Goal: Find contact information: Find contact information

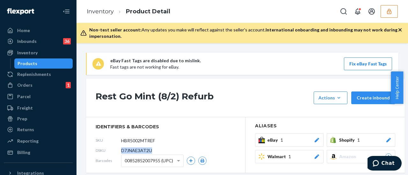
click at [383, 12] on button "button" at bounding box center [388, 11] width 17 height 13
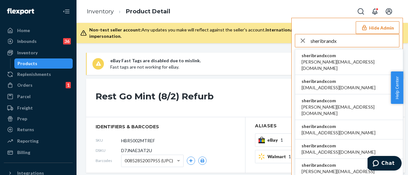
type input "sheribrandx"
click at [343, 60] on li "sheribrandxcom [PERSON_NAME][EMAIL_ADDRESS][DOMAIN_NAME]" at bounding box center [349, 62] width 108 height 26
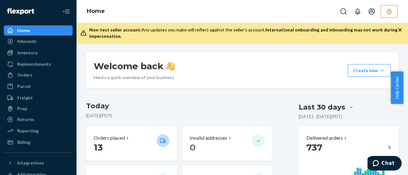
click at [311, 60] on div "Welcome back Here’s a quick overview of your business Create new Create new inb…" at bounding box center [242, 71] width 312 height 36
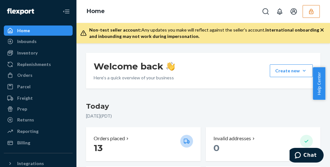
drag, startPoint x: 242, startPoint y: 13, endPoint x: 241, endPoint y: 27, distance: 14.0
click at [241, 28] on div "Home Non-test seller account: Any updates you make will reflect against the sel…" at bounding box center [202, 21] width 253 height 43
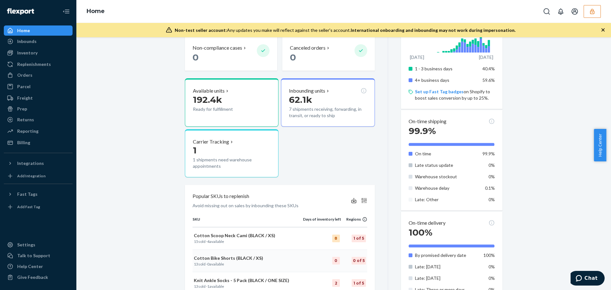
scroll to position [127, 0]
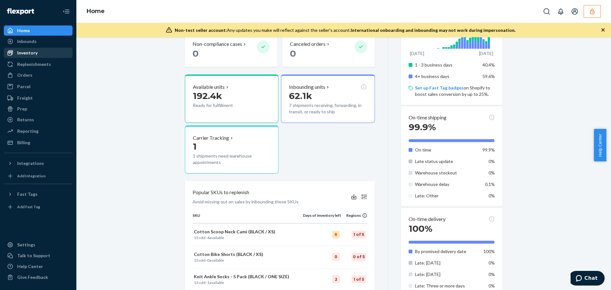
drag, startPoint x: 27, startPoint y: 53, endPoint x: 32, endPoint y: 54, distance: 4.9
click at [27, 53] on div "Inventory" at bounding box center [27, 53] width 20 height 6
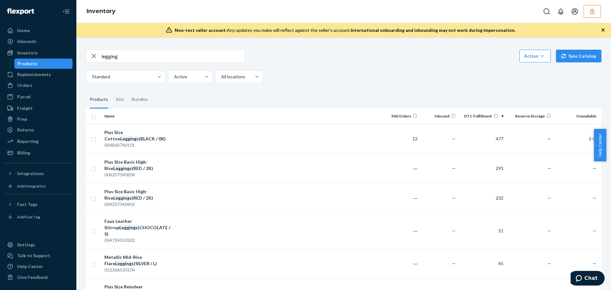
click at [140, 55] on input "legging" at bounding box center [173, 56] width 143 height 13
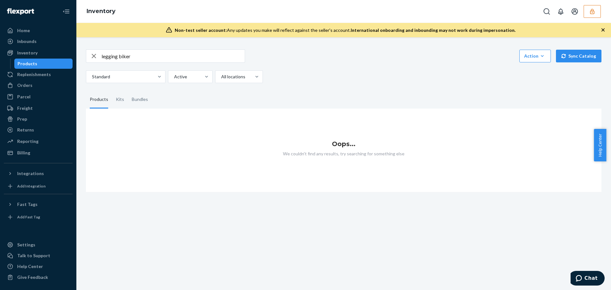
click at [153, 59] on input "legging biker" at bounding box center [173, 56] width 143 height 13
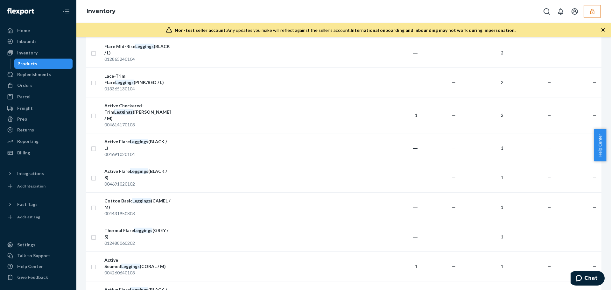
scroll to position [1341, 0]
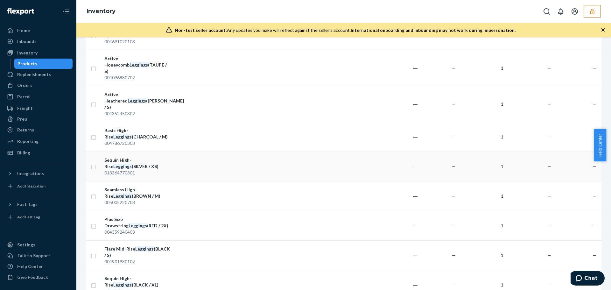
drag, startPoint x: 280, startPoint y: 267, endPoint x: 263, endPoint y: 101, distance: 167.0
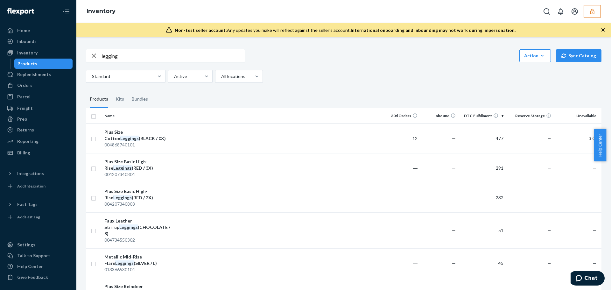
scroll to position [0, 0]
click at [186, 54] on input "legging" at bounding box center [173, 56] width 143 height 13
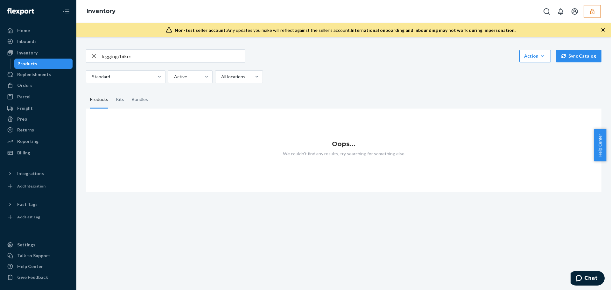
click at [170, 58] on input "legging/biker" at bounding box center [173, 56] width 143 height 13
click at [170, 58] on input "legging / biker" at bounding box center [173, 56] width 143 height 13
type input "legging"
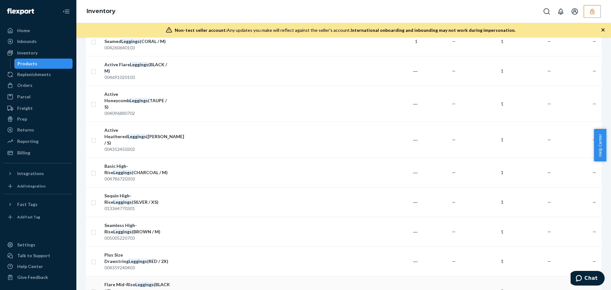
scroll to position [1337, 0]
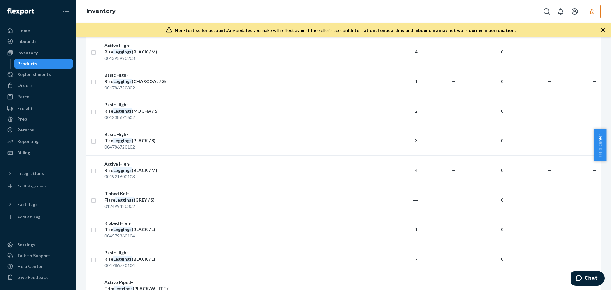
scroll to position [1360, 0]
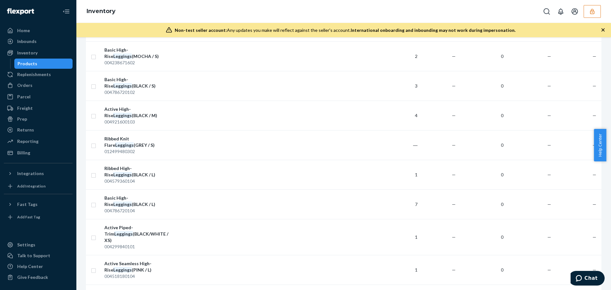
click at [402, 14] on button "button" at bounding box center [592, 11] width 17 height 13
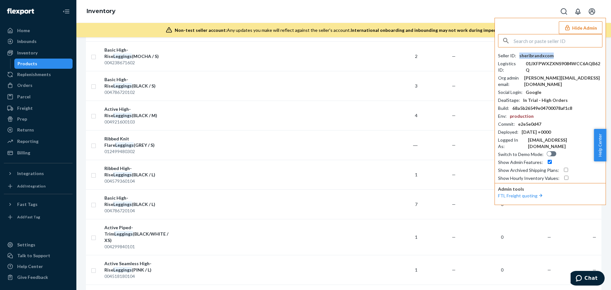
click at [402, 57] on div "sheribrandxcom" at bounding box center [537, 56] width 34 height 6
copy div "sheribrandxcom"
click at [34, 175] on div "Settings" at bounding box center [37, 244] width 67 height 9
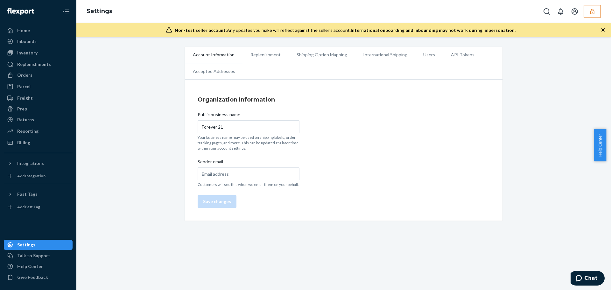
click at [392, 55] on li "International Shipping" at bounding box center [385, 55] width 60 height 16
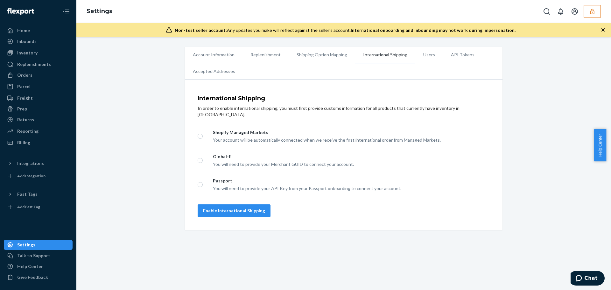
drag, startPoint x: 408, startPoint y: 54, endPoint x: 418, endPoint y: 54, distance: 9.9
click at [402, 54] on ul "Account Information Replenishment Shipping Option Mapping International Shippin…" at bounding box center [344, 63] width 318 height 33
click at [402, 54] on li "Users" at bounding box center [430, 55] width 28 height 16
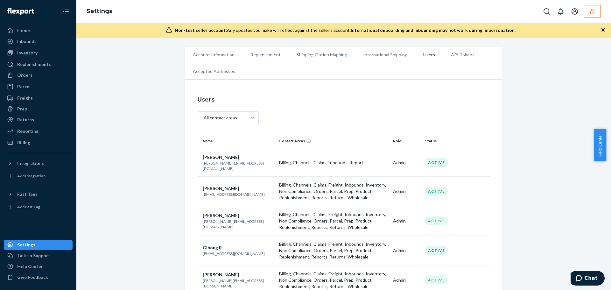
click at [212, 175] on p "[EMAIL_ADDRESS][DOMAIN_NAME]" at bounding box center [238, 194] width 71 height 5
copy p "[EMAIL_ADDRESS][DOMAIN_NAME]"
click at [217, 175] on p "[PERSON_NAME][EMAIL_ADDRESS][DOMAIN_NAME]" at bounding box center [238, 224] width 71 height 11
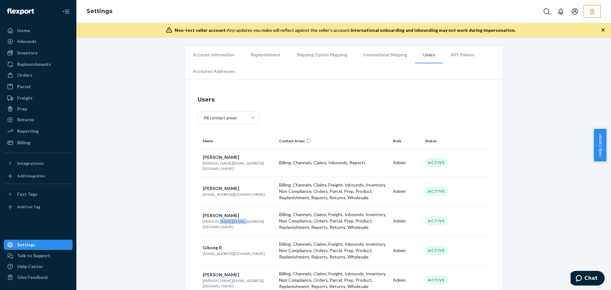
click at [217, 175] on p "[PERSON_NAME][EMAIL_ADDRESS][DOMAIN_NAME]" at bounding box center [238, 224] width 71 height 11
copy p "[PERSON_NAME][EMAIL_ADDRESS][DOMAIN_NAME]"
click at [211, 175] on p "[EMAIL_ADDRESS][DOMAIN_NAME]" at bounding box center [238, 253] width 71 height 5
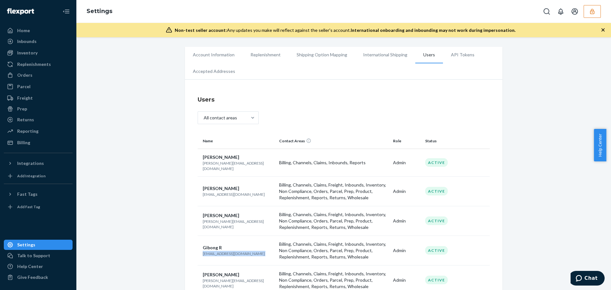
click at [211, 175] on p "[EMAIL_ADDRESS][DOMAIN_NAME]" at bounding box center [238, 253] width 71 height 5
copy p "[EMAIL_ADDRESS][DOMAIN_NAME]"
